Goal: Feedback & Contribution: Submit feedback/report problem

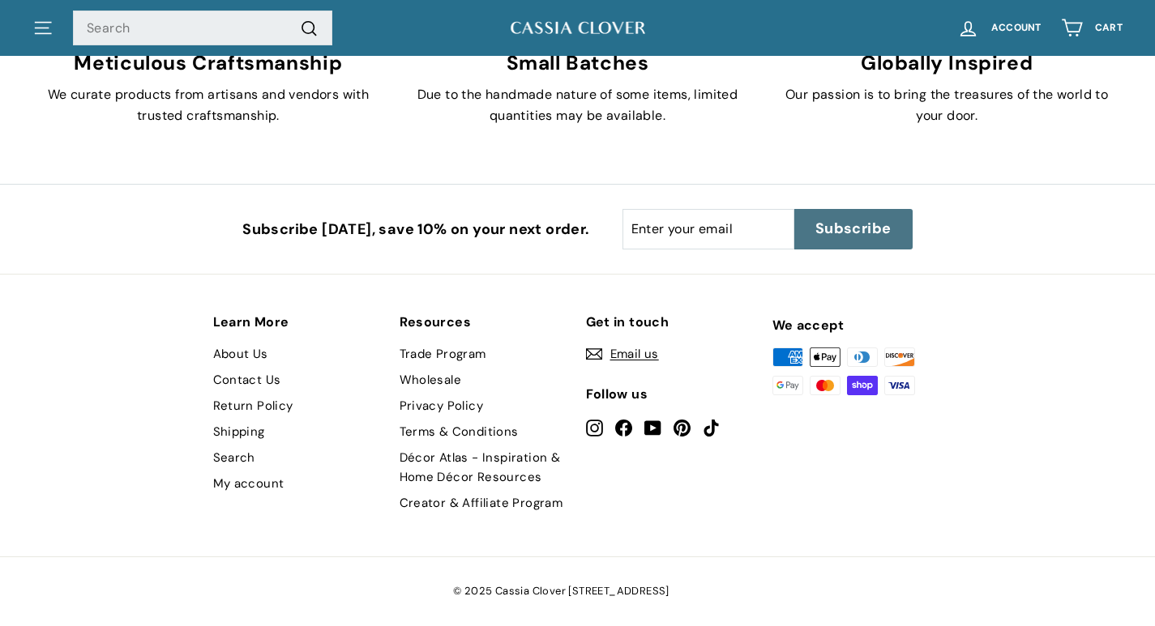
click at [232, 376] on link "Contact Us" at bounding box center [247, 380] width 68 height 26
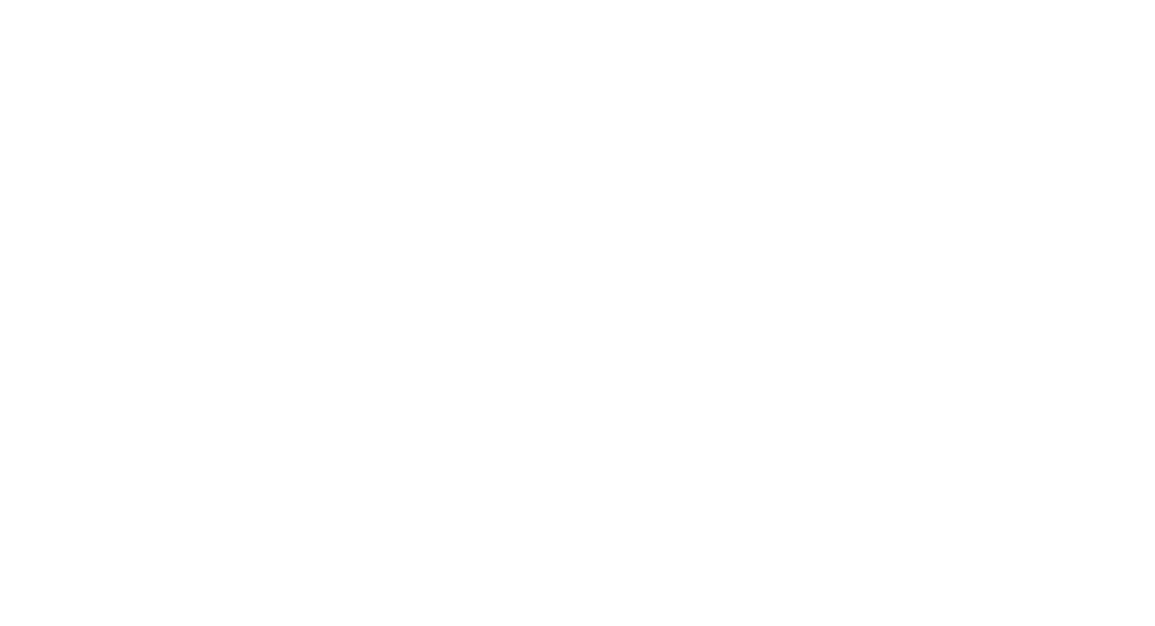
scroll to position [2174, 0]
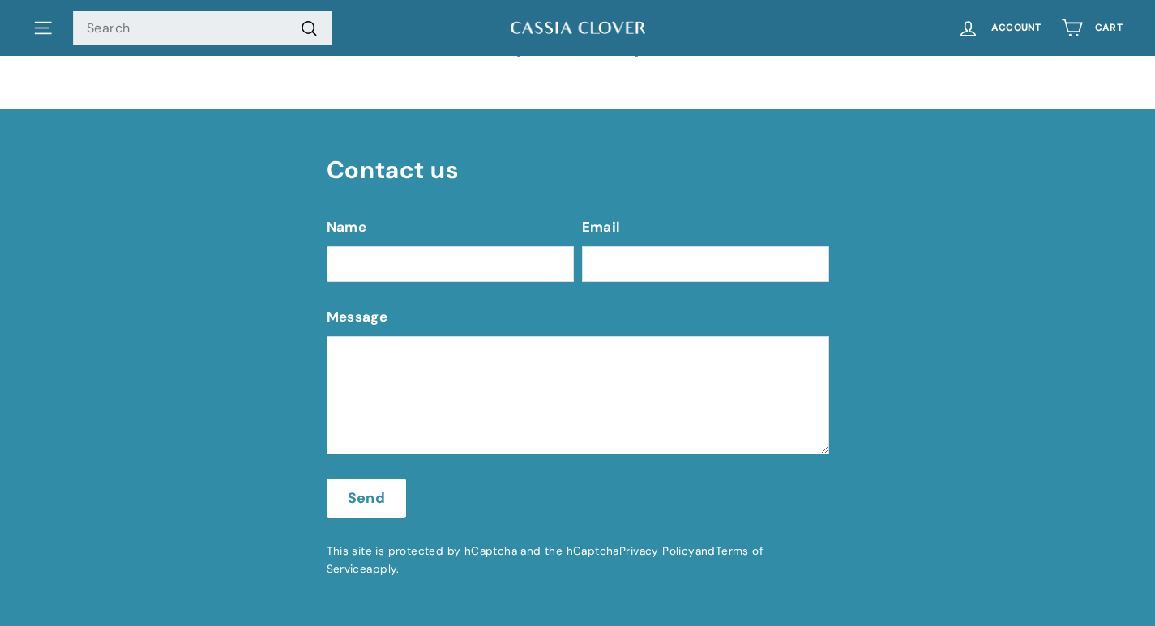
scroll to position [432, 0]
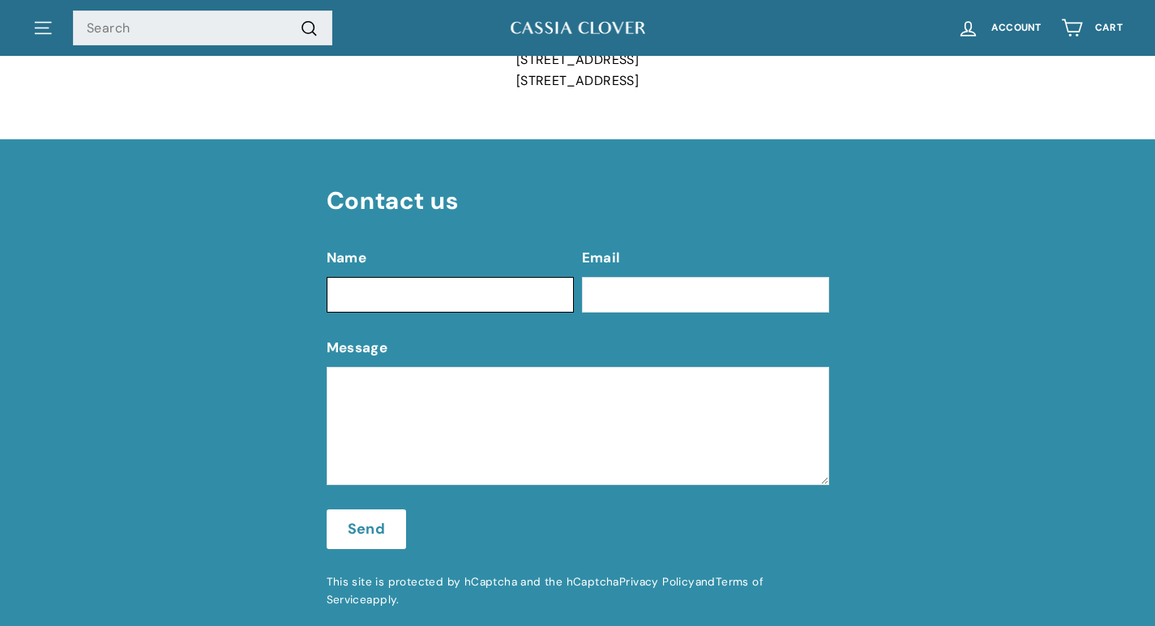
click at [401, 291] on input "Name" at bounding box center [450, 295] width 247 height 36
type input "Bella Blake"
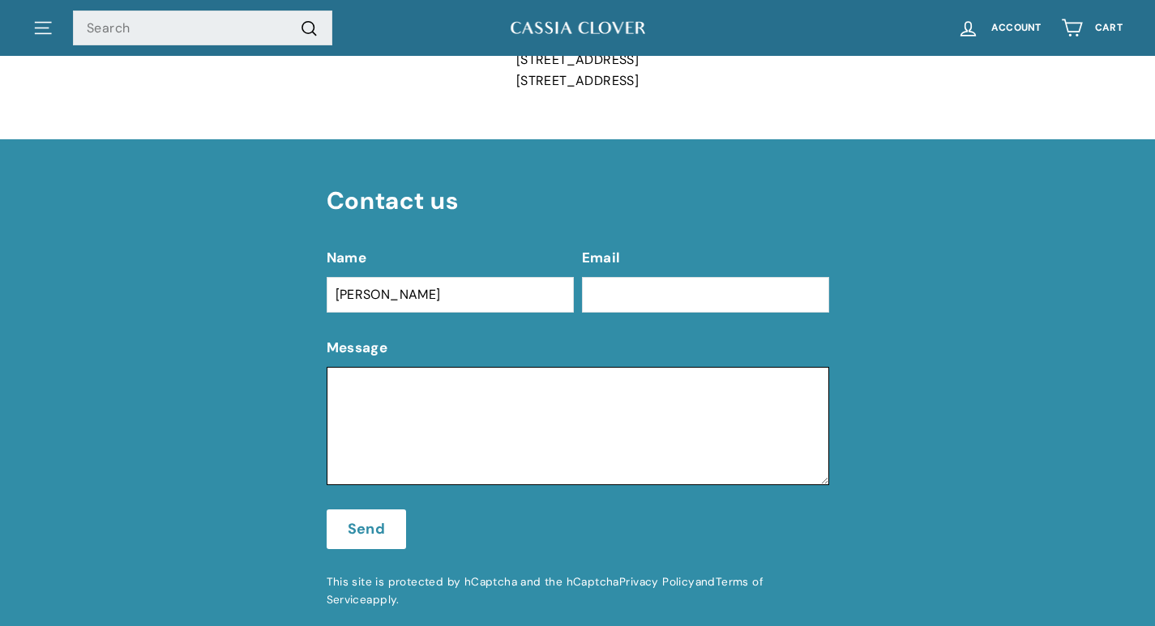
click at [353, 449] on textarea "Message" at bounding box center [578, 426] width 502 height 118
paste textarea "I recently met with clients in the area and thought you might like a cleaning q…"
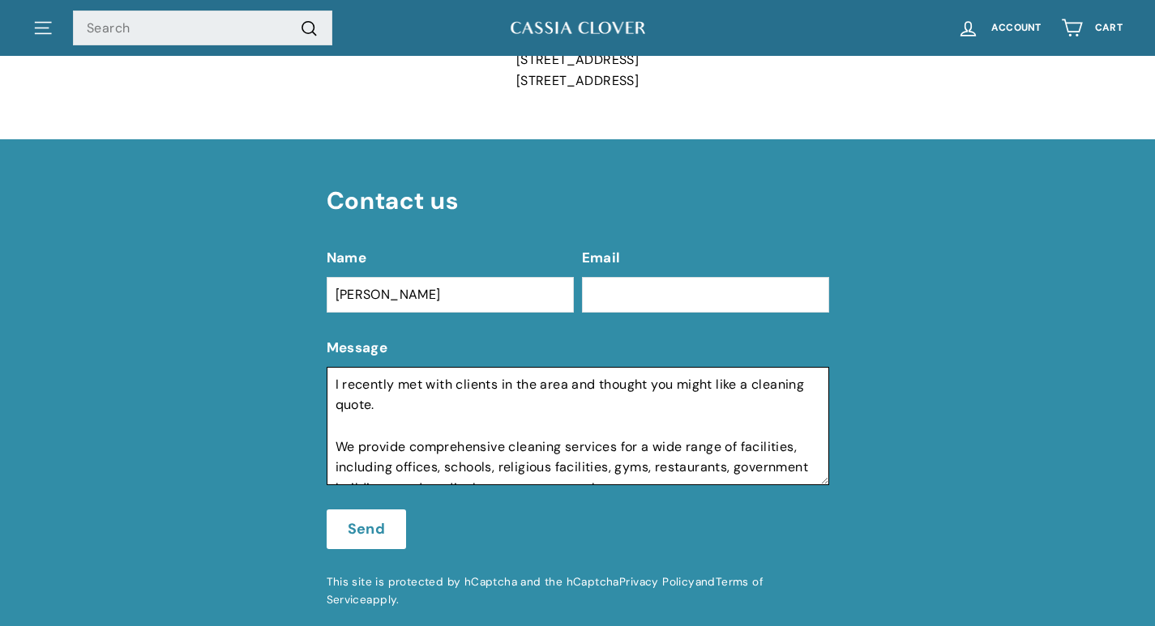
scroll to position [241, 0]
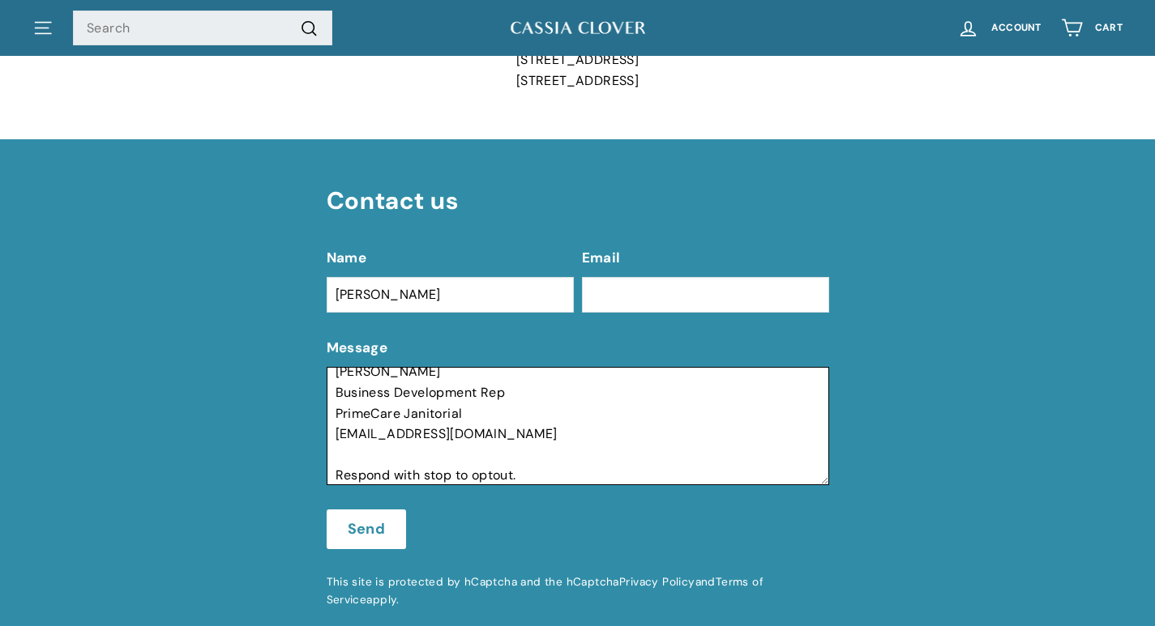
type textarea "I recently met with clients in the area and thought you might like a cleaning q…"
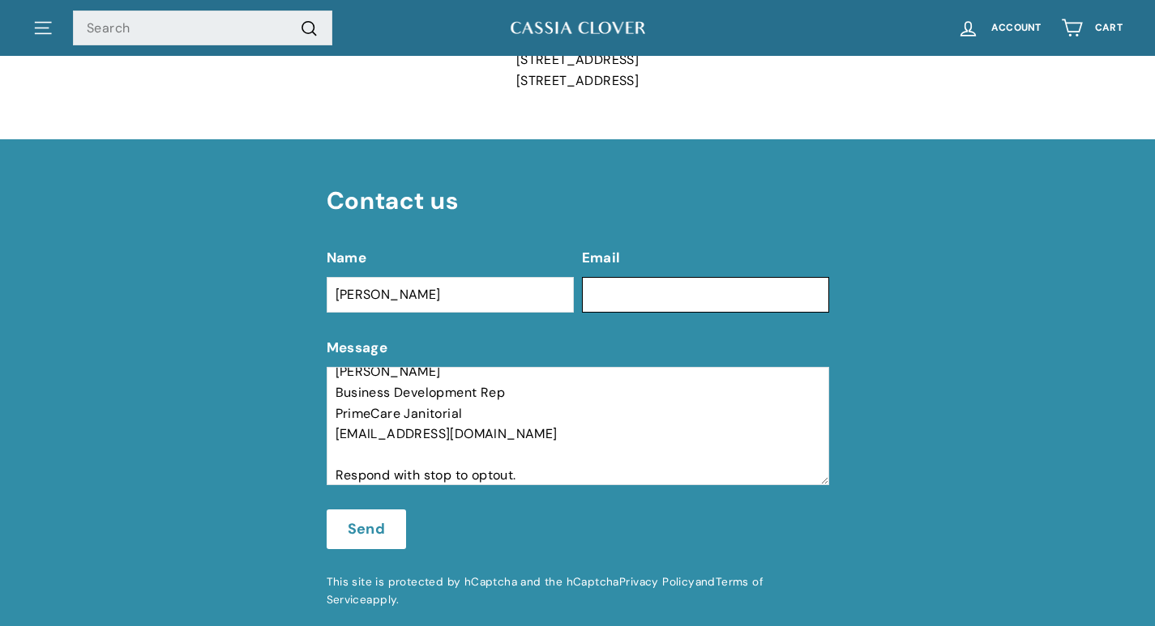
click at [701, 284] on input "Email" at bounding box center [705, 295] width 247 height 36
type input "bella@primecarejanitorial.com"
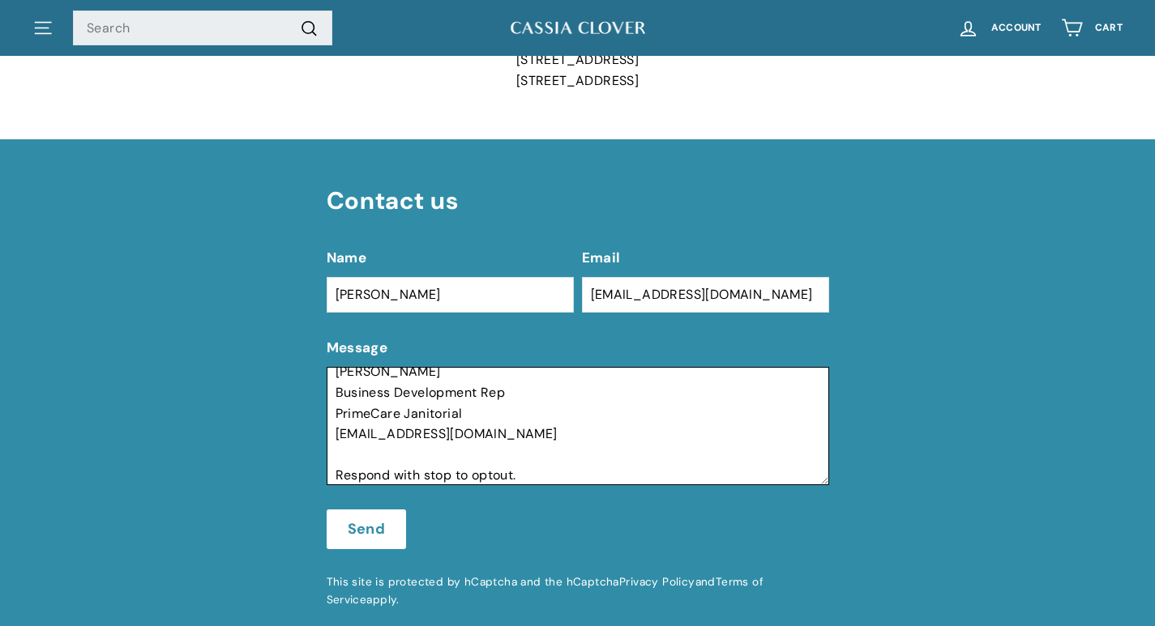
click at [545, 454] on textarea "I recently met with clients in the area and thought you might like a cleaning q…" at bounding box center [578, 426] width 502 height 118
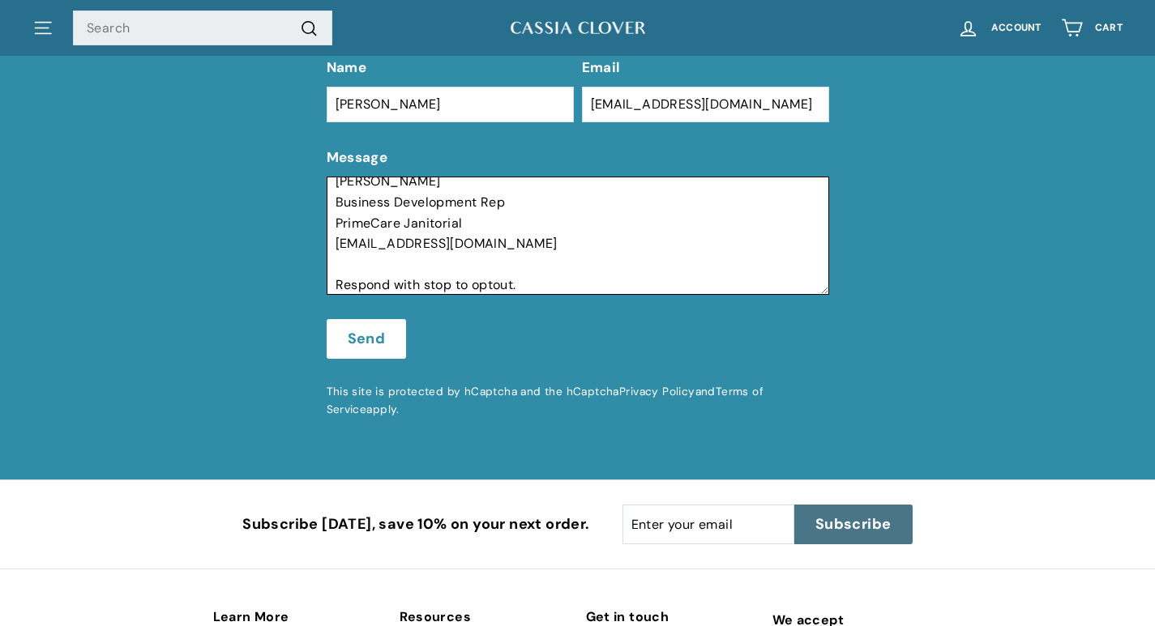
scroll to position [648, 0]
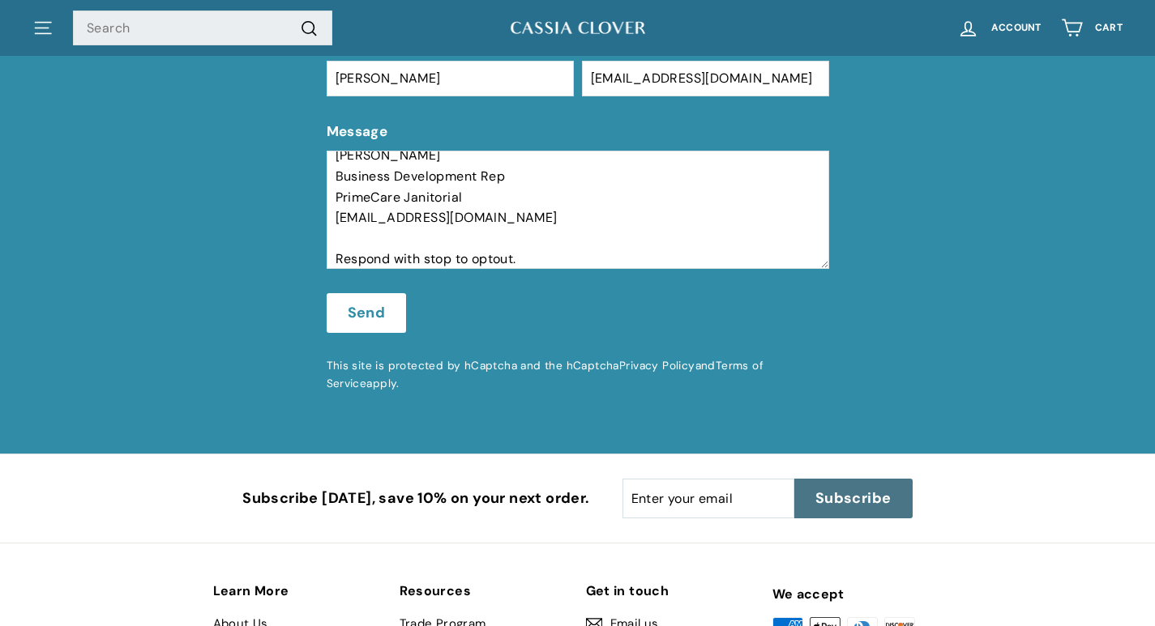
click at [349, 301] on button "Send" at bounding box center [367, 313] width 80 height 41
drag, startPoint x: 352, startPoint y: 307, endPoint x: 306, endPoint y: 325, distance: 48.8
click at [348, 314] on button "Send" at bounding box center [367, 313] width 80 height 41
